Goal: Task Accomplishment & Management: Use online tool/utility

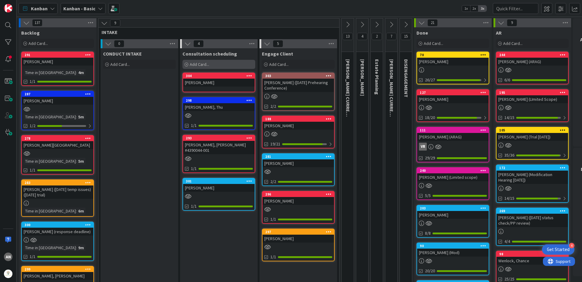
click at [203, 60] on div "Add Card..." at bounding box center [219, 64] width 73 height 9
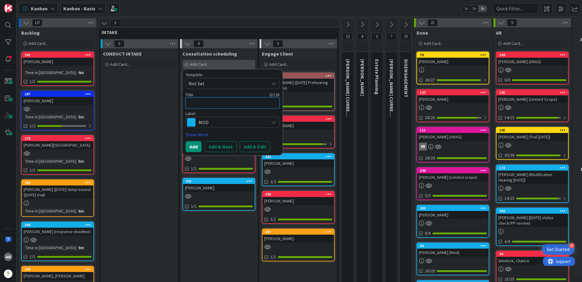
type textarea "B"
type textarea "x"
type textarea "Be"
type textarea "x"
type textarea "Bea"
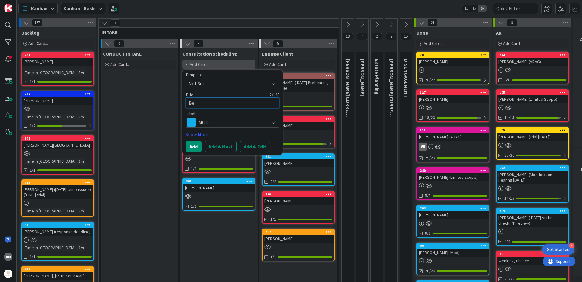
type textarea "x"
type textarea "Beac"
type textarea "x"
type textarea "Beach"
type textarea "x"
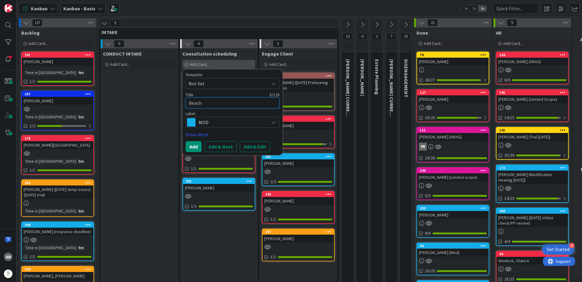
type textarea "Beach,"
type textarea "x"
type textarea "Beach,"
type textarea "x"
type textarea "Beach, m"
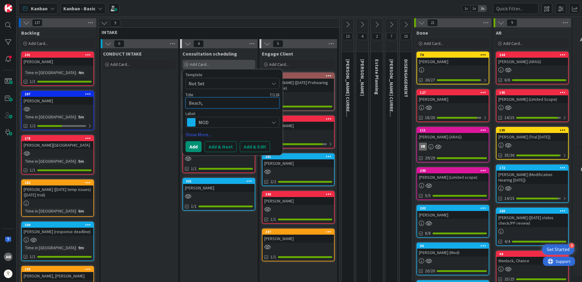
type textarea "x"
type textarea "Beach,"
type textarea "x"
type textarea "Beach, A"
type textarea "x"
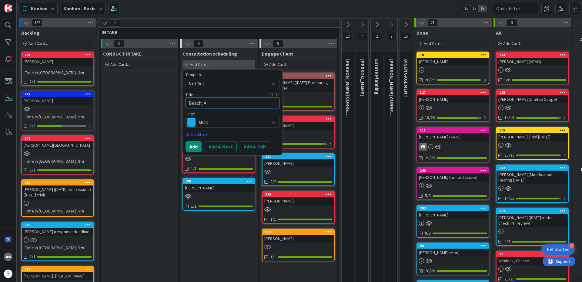
type textarea "Beach, Am"
type textarea "x"
type textarea "Beach, Ama"
type textarea "x"
type textarea "Beach, [GEOGRAPHIC_DATA]"
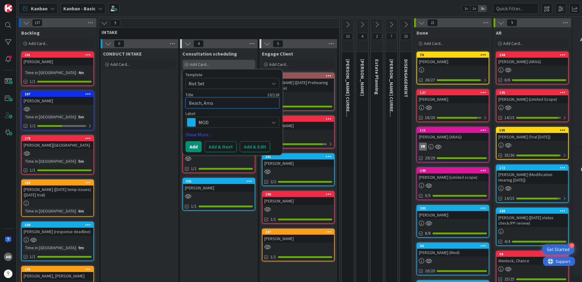
type textarea "x"
type textarea "Beach, Amand"
type textarea "x"
type textarea "[PERSON_NAME]"
type textarea "x"
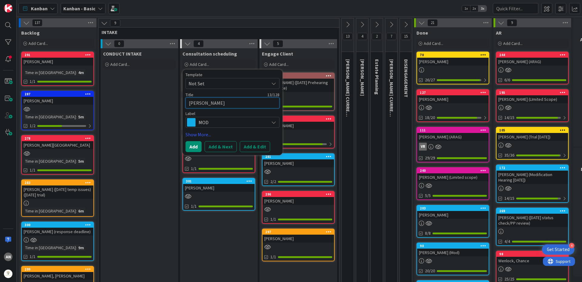
type textarea "[PERSON_NAME]"
click at [223, 120] on span "MOD" at bounding box center [232, 122] width 67 height 8
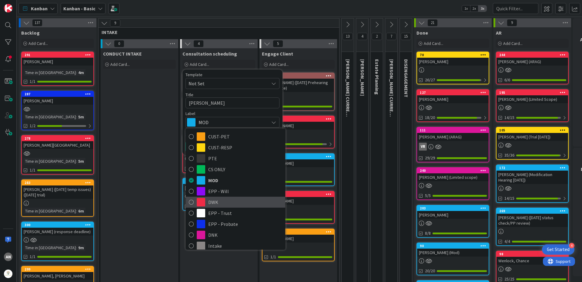
click at [215, 204] on span "DWK" at bounding box center [245, 201] width 74 height 9
type textarea "x"
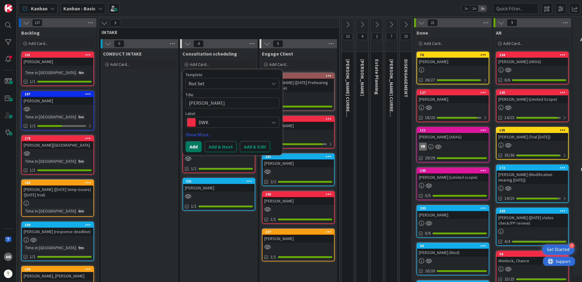
click at [196, 145] on button "Add" at bounding box center [194, 146] width 16 height 11
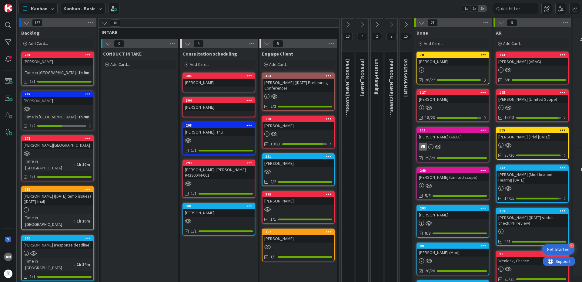
click at [198, 86] on div "[PERSON_NAME]" at bounding box center [219, 83] width 72 height 8
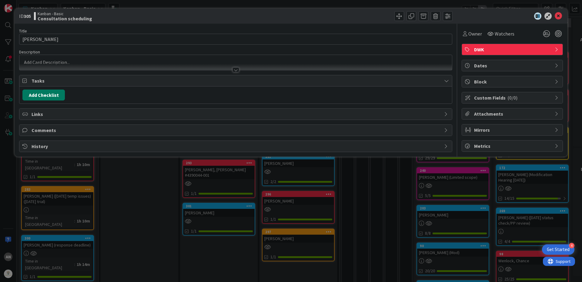
click at [48, 96] on button "Add Checklist" at bounding box center [43, 94] width 42 height 11
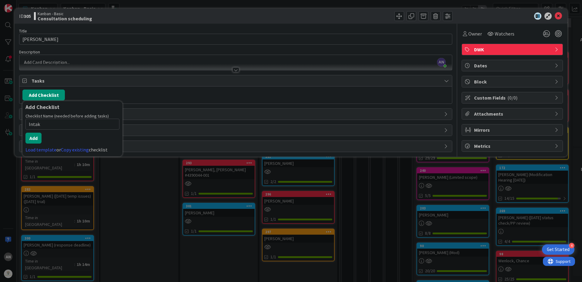
type input "Intake"
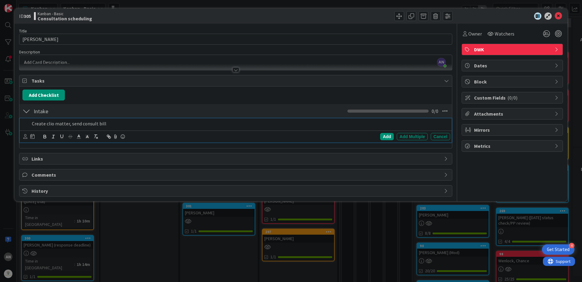
click at [21, 138] on div "Add Add Multiple Cancel" at bounding box center [236, 136] width 432 height 12
click at [24, 137] on icon at bounding box center [25, 136] width 4 height 5
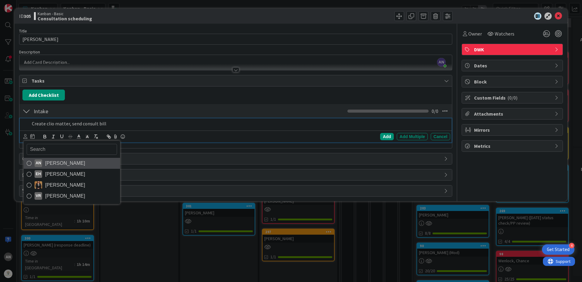
click at [66, 163] on span "[PERSON_NAME]" at bounding box center [65, 163] width 40 height 9
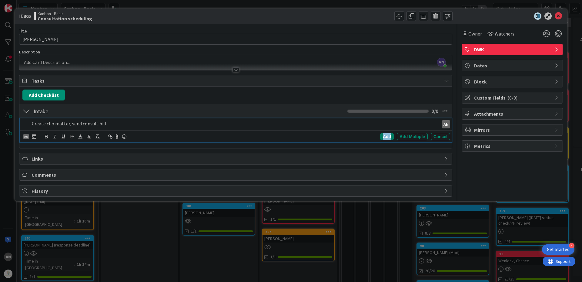
click at [387, 135] on div "Add" at bounding box center [387, 136] width 14 height 7
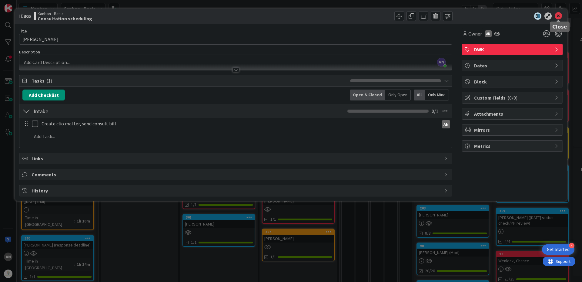
click at [561, 16] on icon at bounding box center [558, 15] width 7 height 7
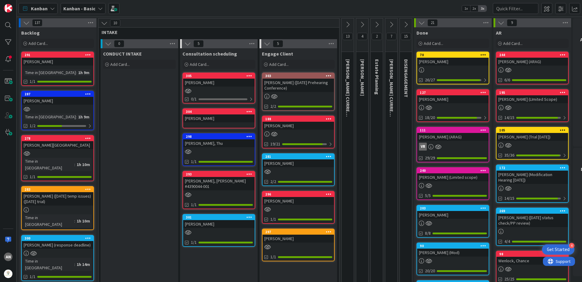
click at [218, 85] on div "[PERSON_NAME]" at bounding box center [219, 83] width 72 height 8
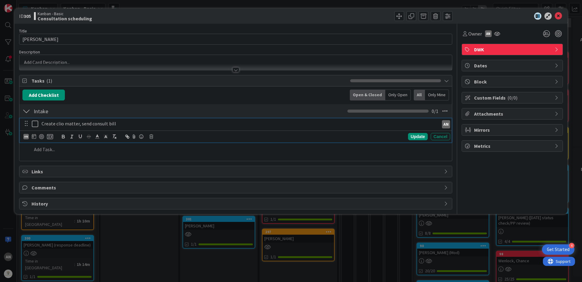
click at [34, 127] on icon at bounding box center [36, 123] width 9 height 7
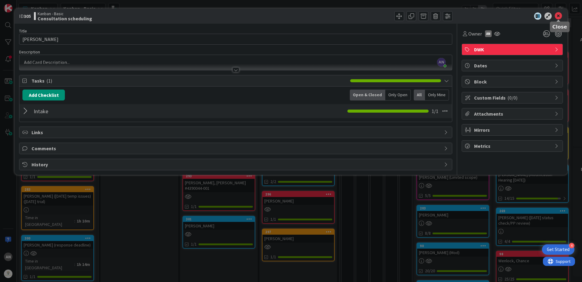
click at [559, 13] on icon at bounding box center [558, 15] width 7 height 7
